Goal: Register for event/course

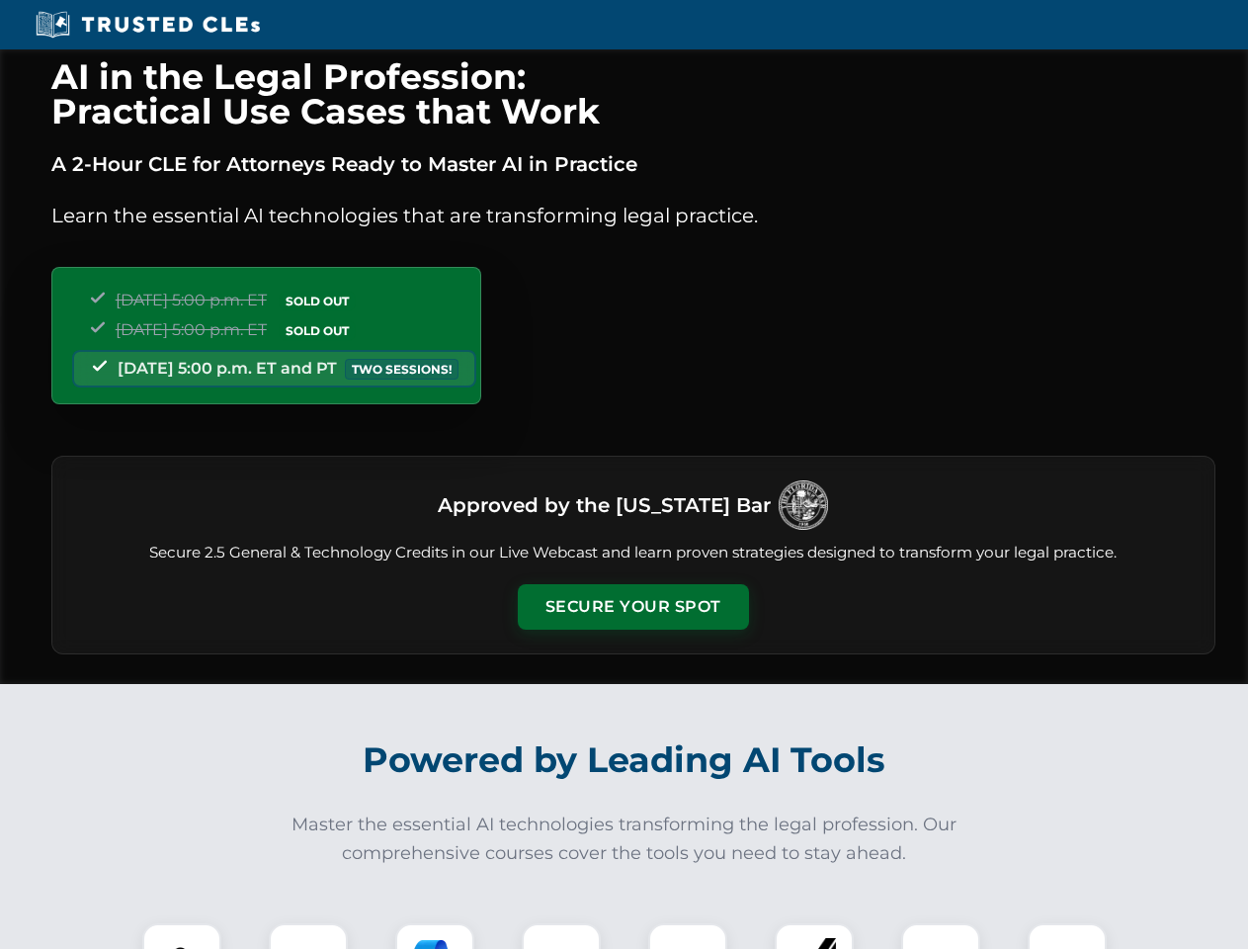
click at [632, 607] on button "Secure Your Spot" at bounding box center [633, 606] width 231 height 45
click at [182, 936] on img at bounding box center [181, 962] width 57 height 57
